Goal: Register for event/course

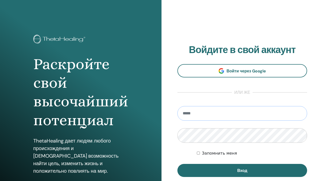
type input "**********"
click at [242, 171] on button "Вход" at bounding box center [242, 170] width 130 height 13
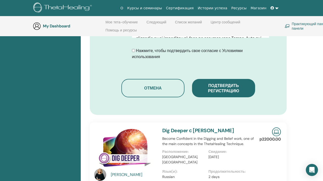
scroll to position [313, 0]
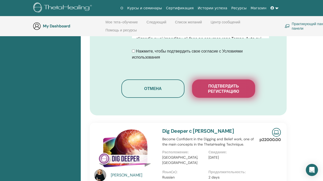
click at [234, 90] on button "Подтвердить регистрацию" at bounding box center [223, 89] width 63 height 18
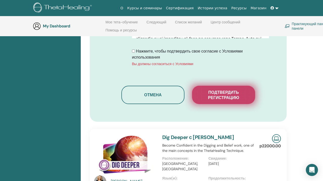
click at [210, 93] on span "Подтвердить регистрацию" at bounding box center [223, 95] width 50 height 11
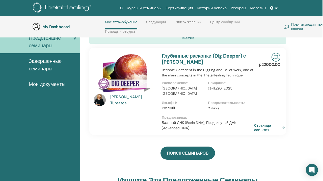
scroll to position [62, 1]
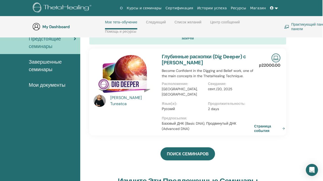
click at [45, 70] on span "Завершенные семинары" at bounding box center [52, 65] width 47 height 15
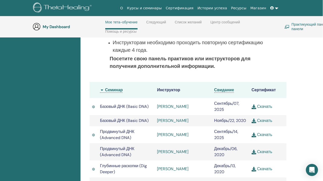
scroll to position [129, 2]
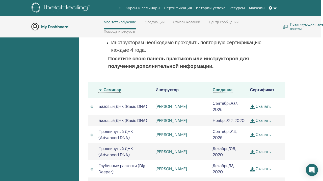
click at [104, 90] on th "Семинар" at bounding box center [124, 90] width 57 height 16
click at [101, 88] on th "Семинар" at bounding box center [124, 90] width 57 height 16
click at [100, 89] on th "Семинар" at bounding box center [124, 90] width 57 height 16
click at [108, 88] on th "Семинар" at bounding box center [124, 90] width 57 height 16
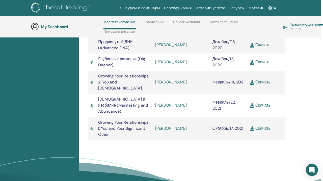
scroll to position [238, 2]
